Goal: Task Accomplishment & Management: Manage account settings

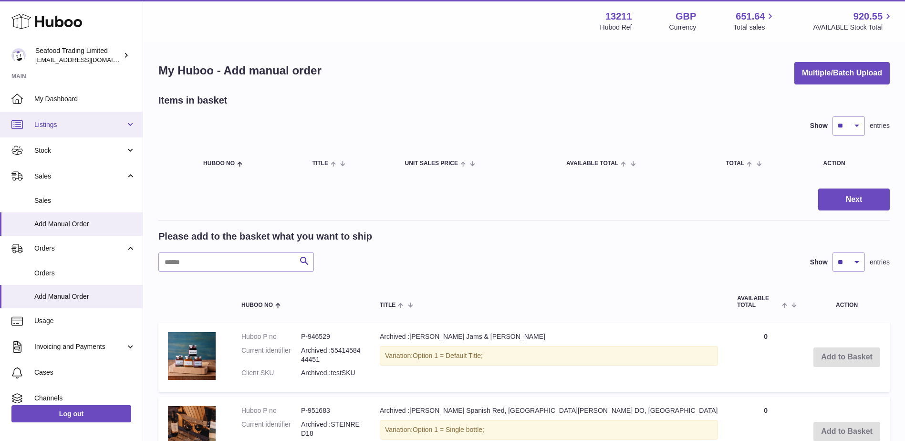
click at [55, 133] on link "Listings" at bounding box center [71, 125] width 143 height 26
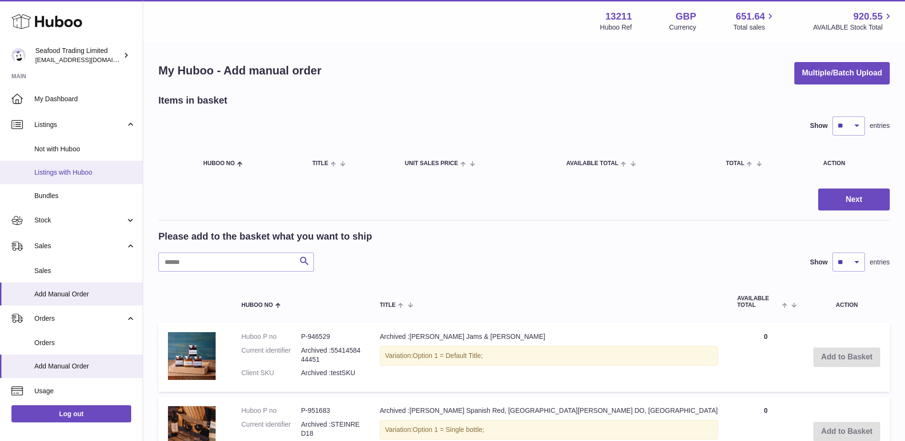
click at [52, 171] on span "Listings with Huboo" at bounding box center [84, 172] width 101 height 9
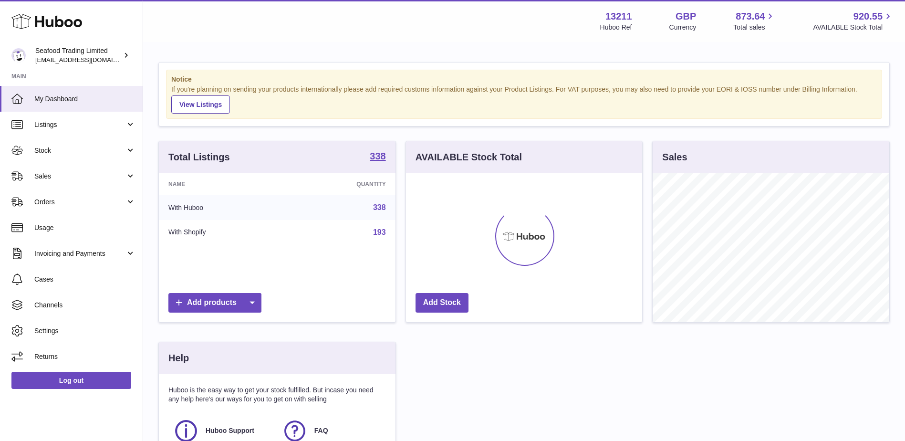
scroll to position [149, 236]
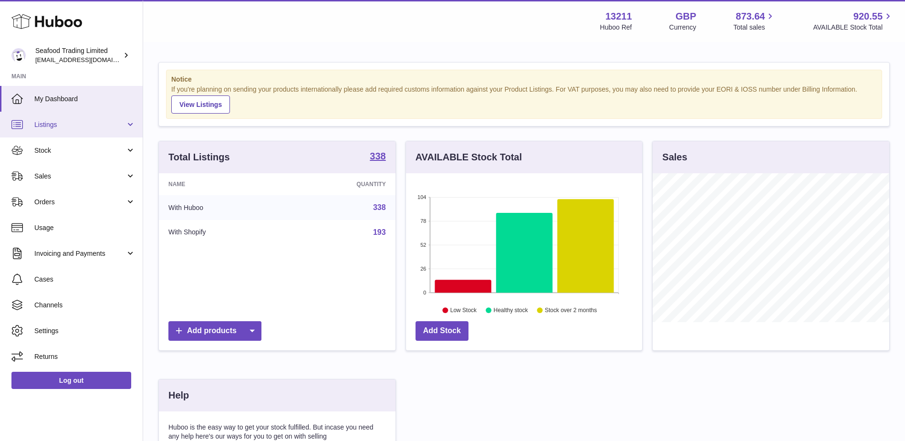
click at [70, 127] on span "Listings" at bounding box center [79, 124] width 91 height 9
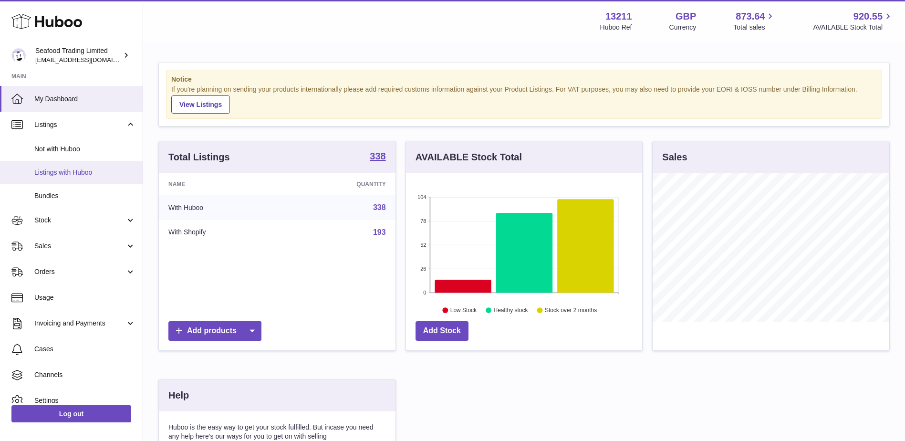
click at [65, 166] on link "Listings with Huboo" at bounding box center [71, 172] width 143 height 23
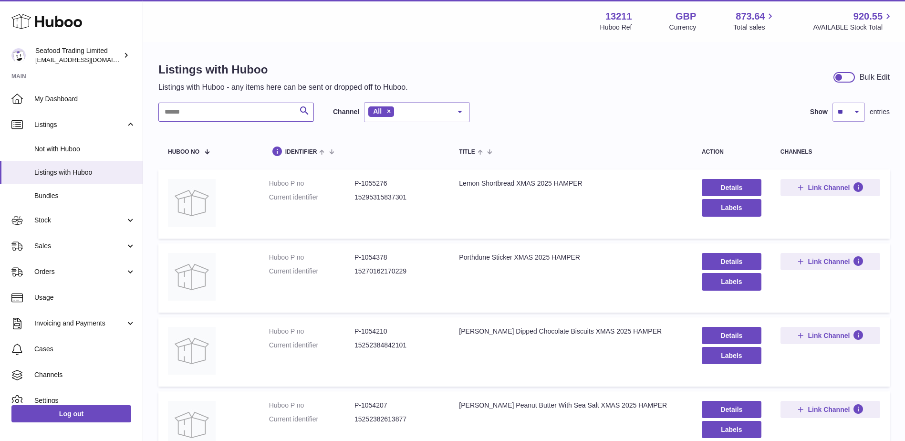
click at [237, 115] on input "text" at bounding box center [236, 112] width 156 height 19
paste input "*******"
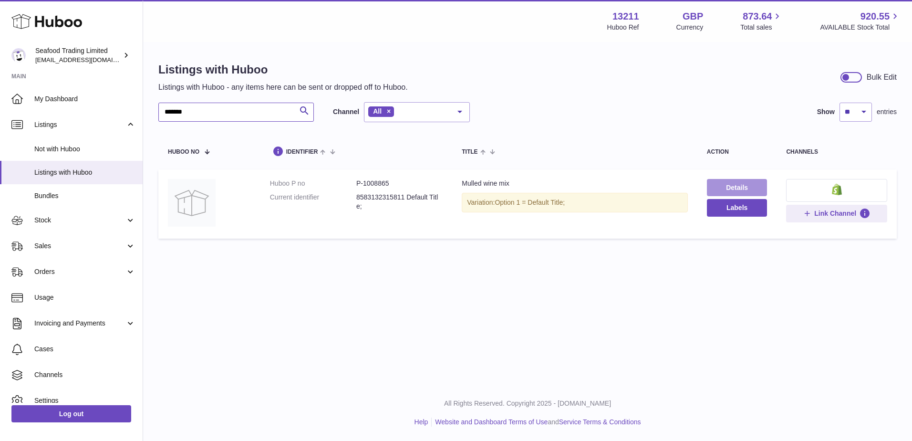
type input "*******"
click at [719, 189] on link "Details" at bounding box center [737, 187] width 61 height 17
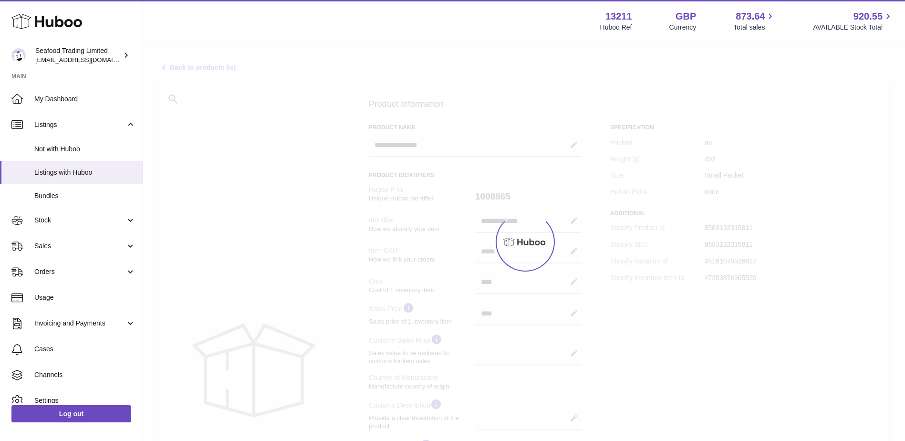
select select
select select "****"
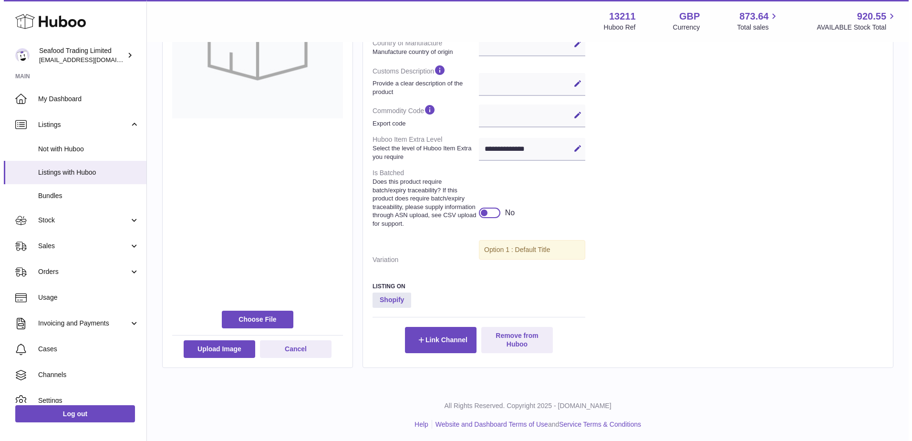
scroll to position [342, 0]
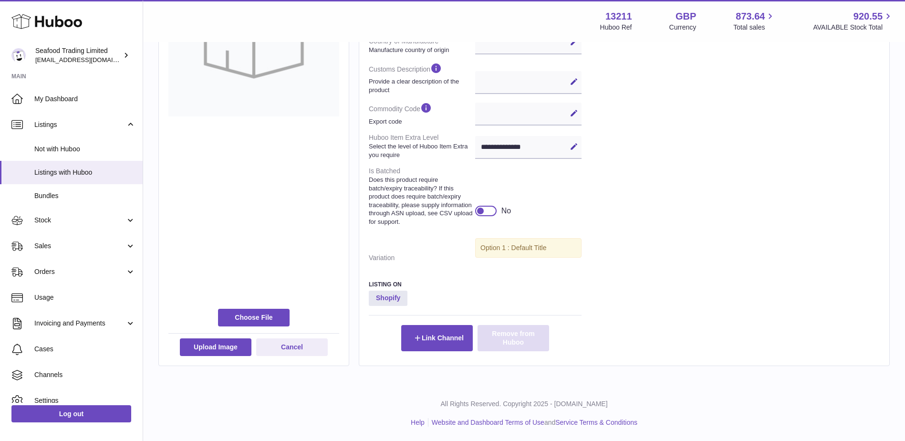
click at [517, 337] on button "Remove from Huboo" at bounding box center [514, 338] width 72 height 26
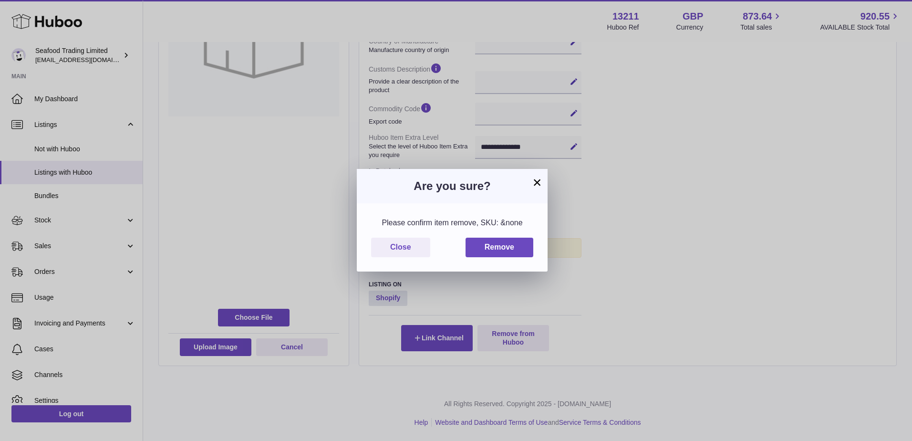
click at [499, 236] on div "Please confirm item remove, SKU: &none Close Remove" at bounding box center [452, 237] width 191 height 68
click at [499, 238] on button "Remove" at bounding box center [500, 248] width 68 height 20
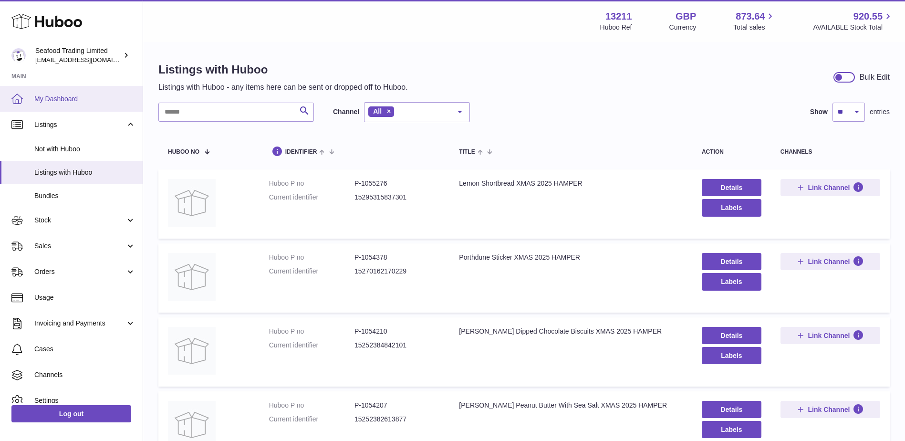
click at [81, 91] on link "My Dashboard" at bounding box center [71, 99] width 143 height 26
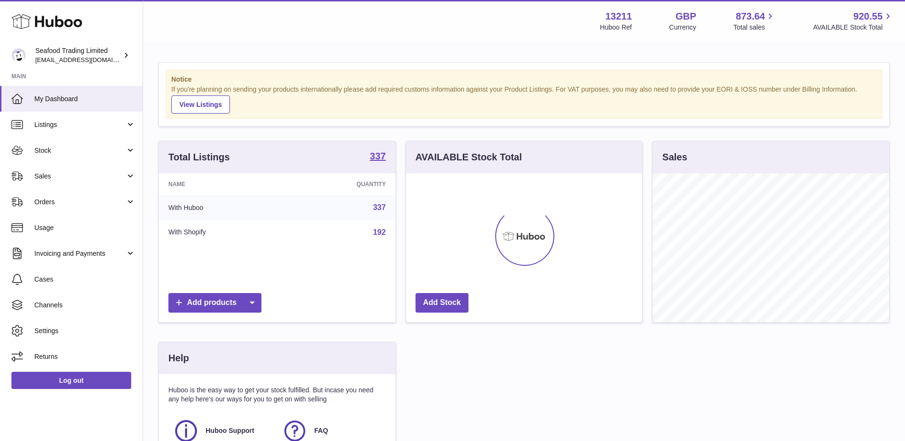
scroll to position [149, 236]
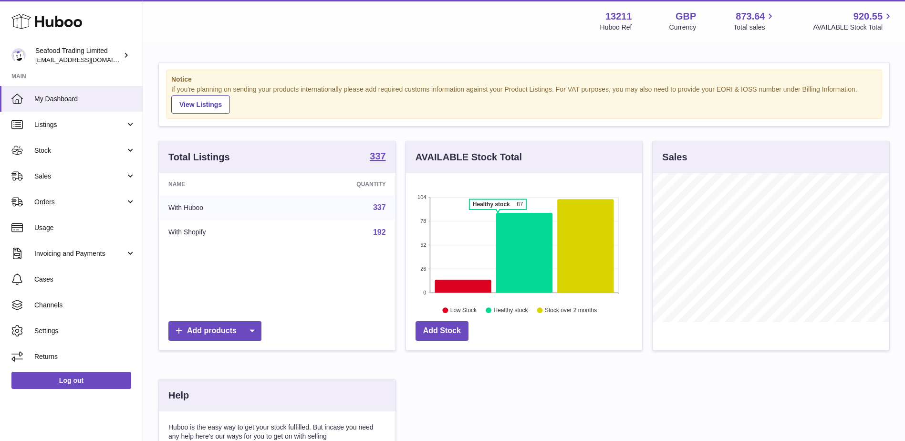
click at [600, 228] on icon at bounding box center [585, 246] width 57 height 94
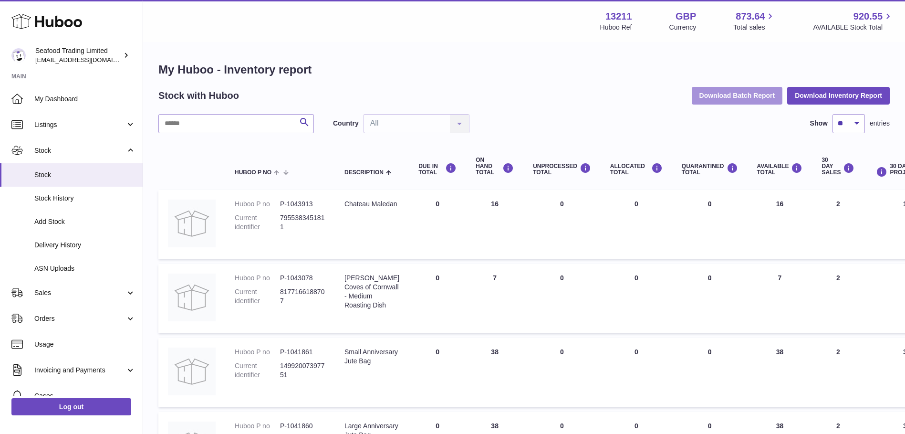
click at [725, 101] on button "Download Batch Report" at bounding box center [737, 95] width 91 height 17
click at [562, 68] on h1 "My Huboo - Inventory report" at bounding box center [523, 69] width 731 height 15
click at [828, 96] on button "Download Inventory Report" at bounding box center [838, 95] width 103 height 17
click at [541, 38] on div "Menu Huboo 13211 Huboo Ref GBP Currency 873.64 Total sales 920.55 AVAILABLE Sto…" at bounding box center [524, 21] width 762 height 42
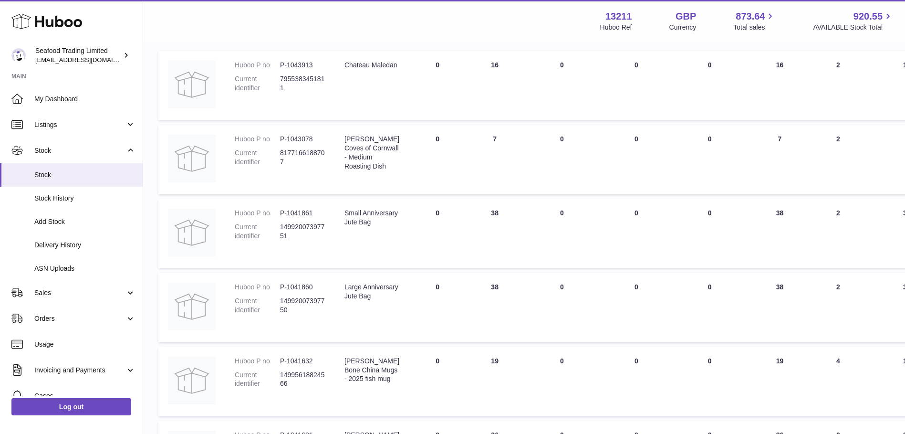
scroll to position [143, 0]
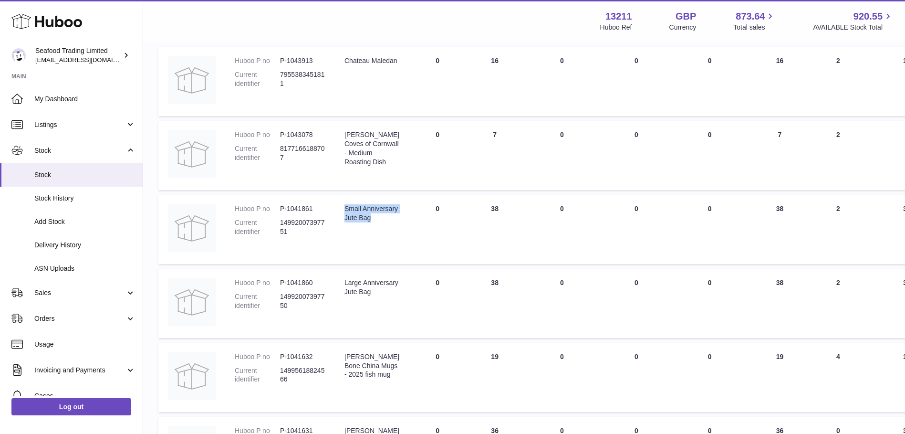
drag, startPoint x: 377, startPoint y: 227, endPoint x: 342, endPoint y: 210, distance: 39.7
click at [342, 210] on td "Description Small Anniversary Jute Bag" at bounding box center [372, 229] width 74 height 69
copy div "Small Anniversary Jute Bag"
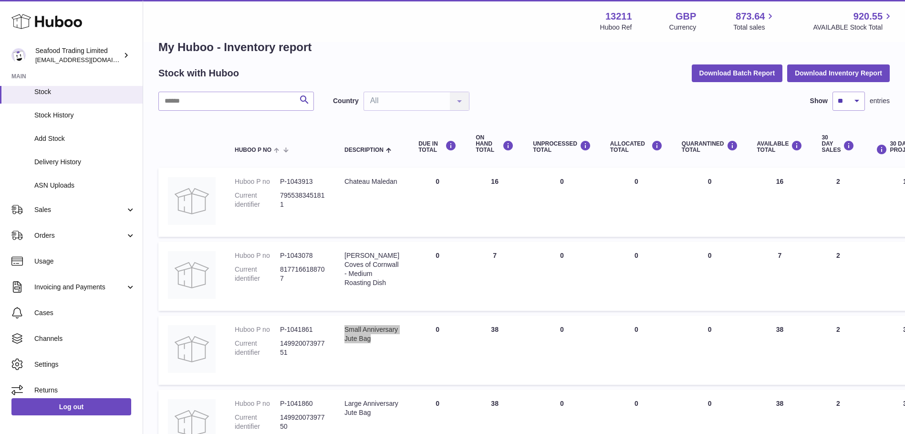
scroll to position [0, 0]
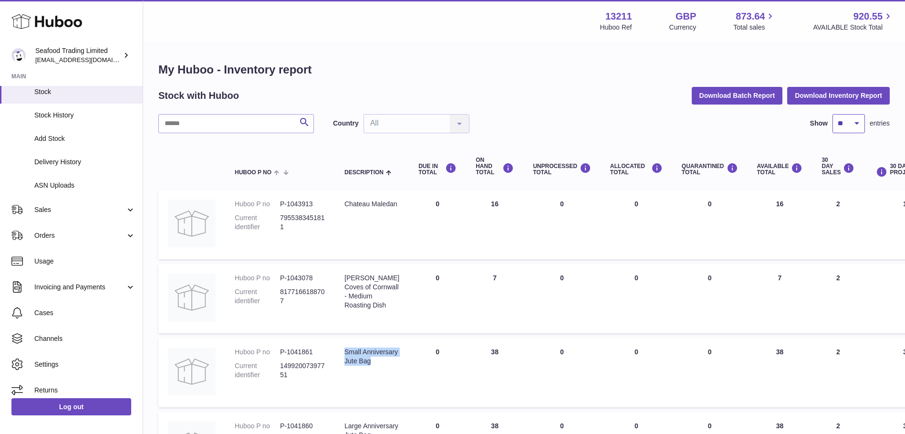
click at [844, 129] on select "** ** ** ***" at bounding box center [848, 123] width 32 height 19
select select "**"
click at [832, 114] on select "** ** ** ***" at bounding box center [848, 123] width 32 height 19
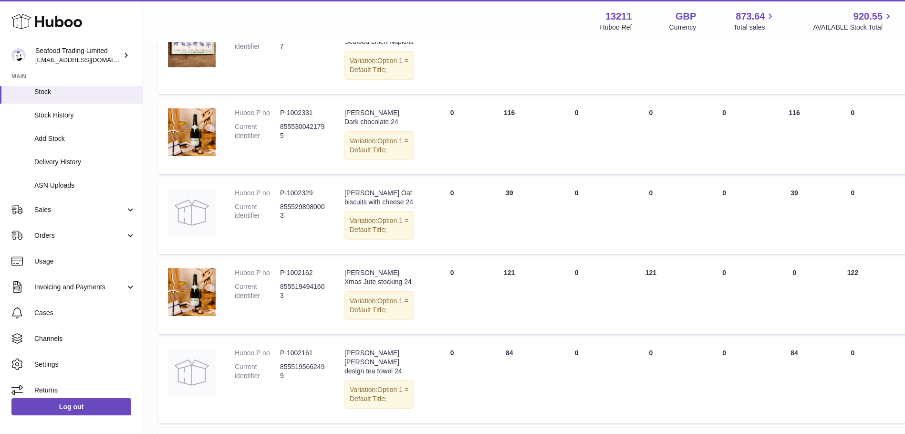
scroll to position [1717, 0]
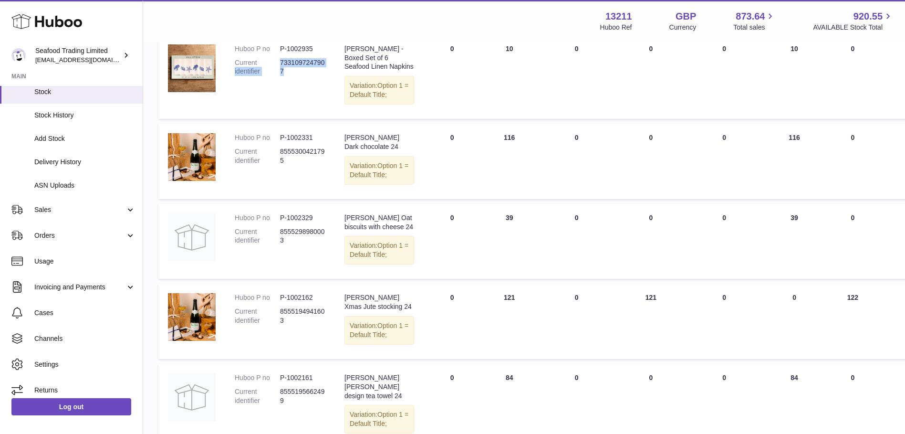
drag, startPoint x: 289, startPoint y: 256, endPoint x: 278, endPoint y: 247, distance: 13.9
click at [278, 81] on dl "Huboo P no P-1002935 Current identifier 7331097247907" at bounding box center [280, 62] width 91 height 37
drag, startPoint x: 278, startPoint y: 247, endPoint x: 284, endPoint y: 247, distance: 5.7
click at [284, 76] on dd "7331097247907" at bounding box center [302, 67] width 45 height 18
drag, startPoint x: 284, startPoint y: 255, endPoint x: 281, endPoint y: 251, distance: 5.1
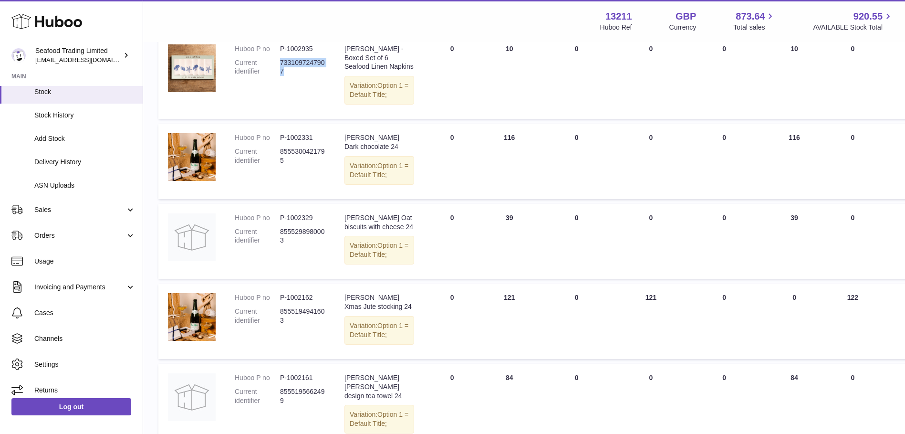
click at [281, 76] on dd "7331097247907" at bounding box center [302, 67] width 45 height 18
copy dd "7331097247907"
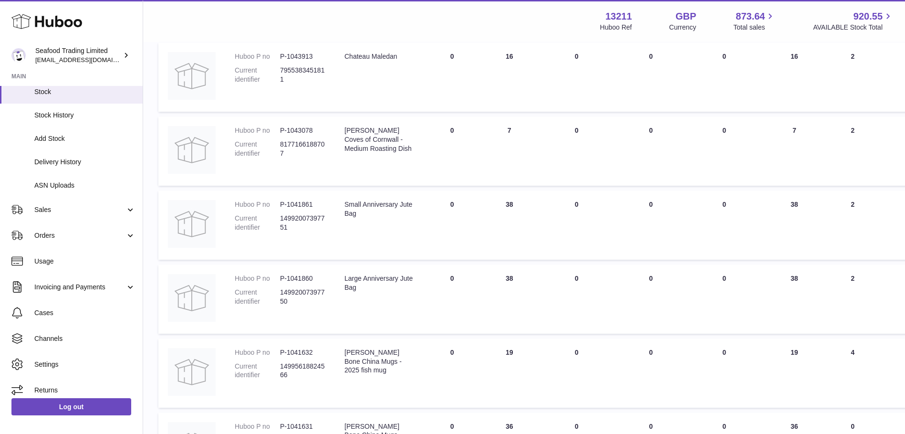
scroll to position [95, 0]
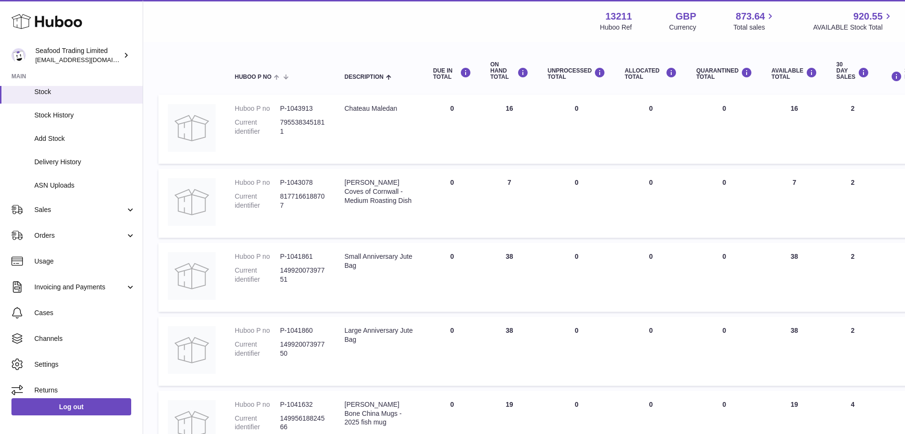
click at [836, 77] on div "30 DAY SALES" at bounding box center [852, 71] width 33 height 19
click at [858, 72] on icon at bounding box center [863, 73] width 11 height 12
click at [836, 74] on div "30 DAY SALES" at bounding box center [852, 71] width 33 height 19
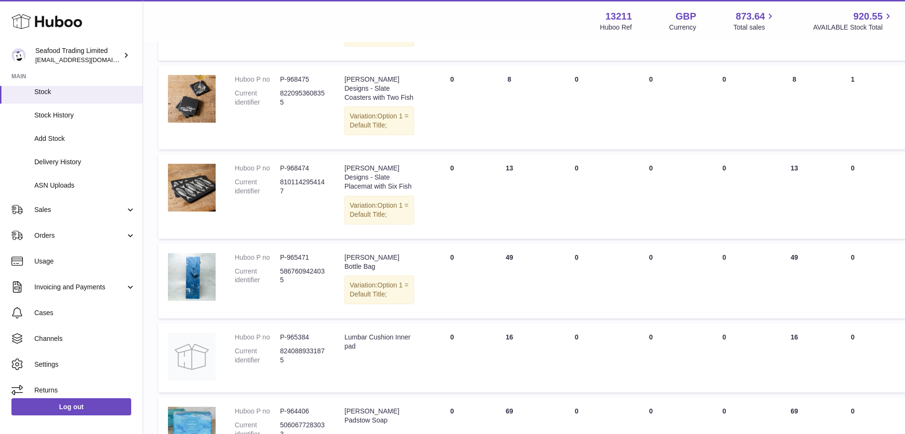
scroll to position [2815, 0]
